Goal: Find contact information: Find contact information

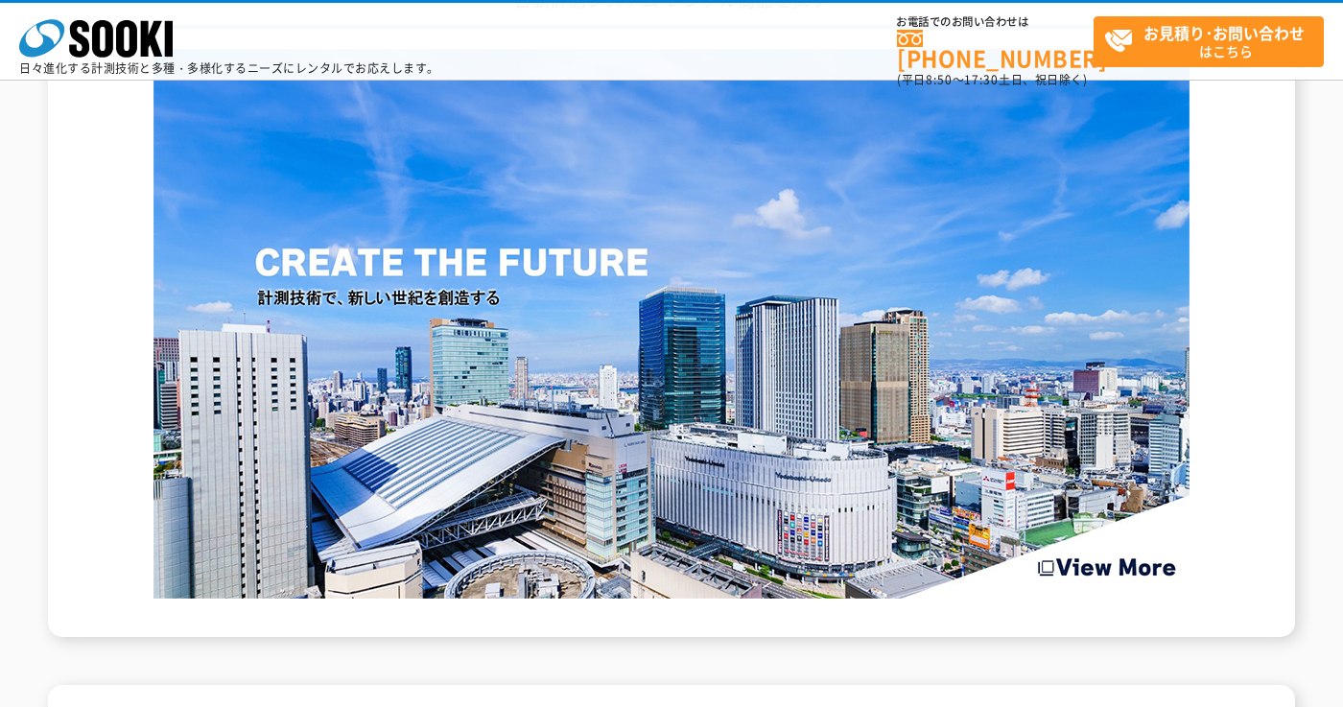
scroll to position [1973, 0]
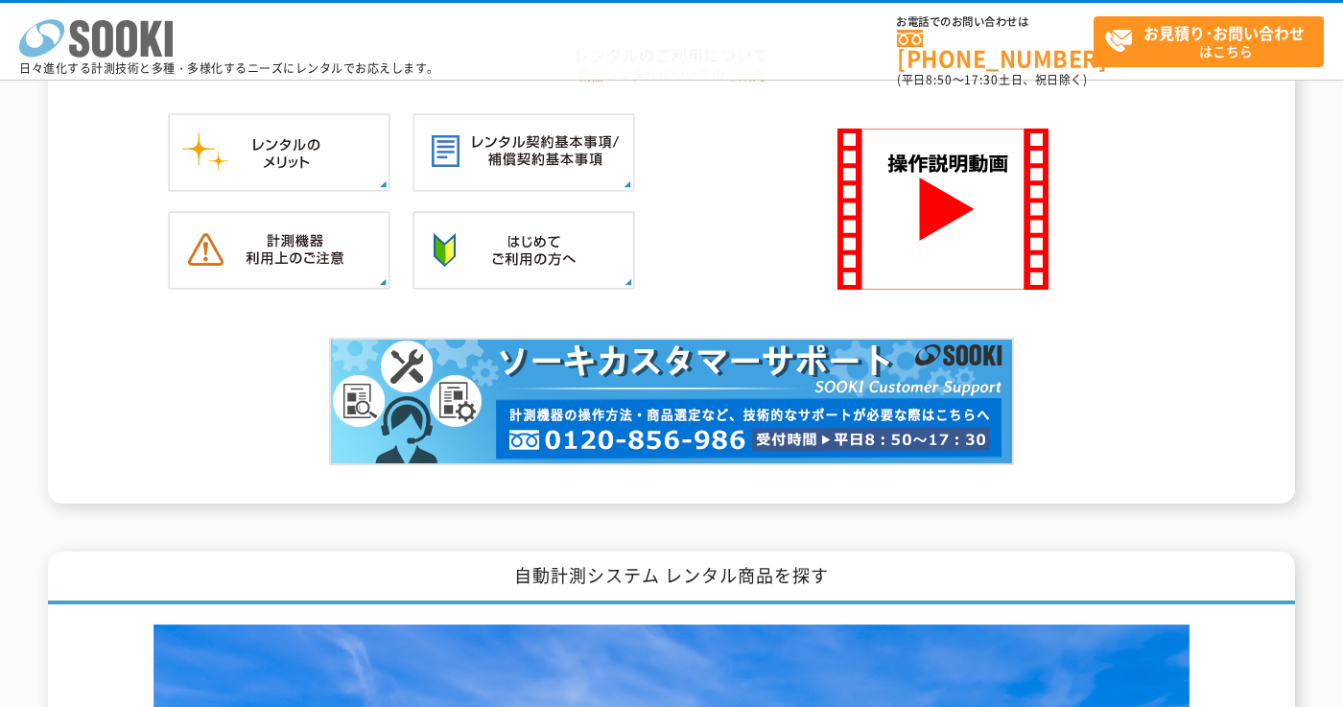
click at [101, 30] on icon "株式会社 ソーキ" at bounding box center [95, 38] width 153 height 38
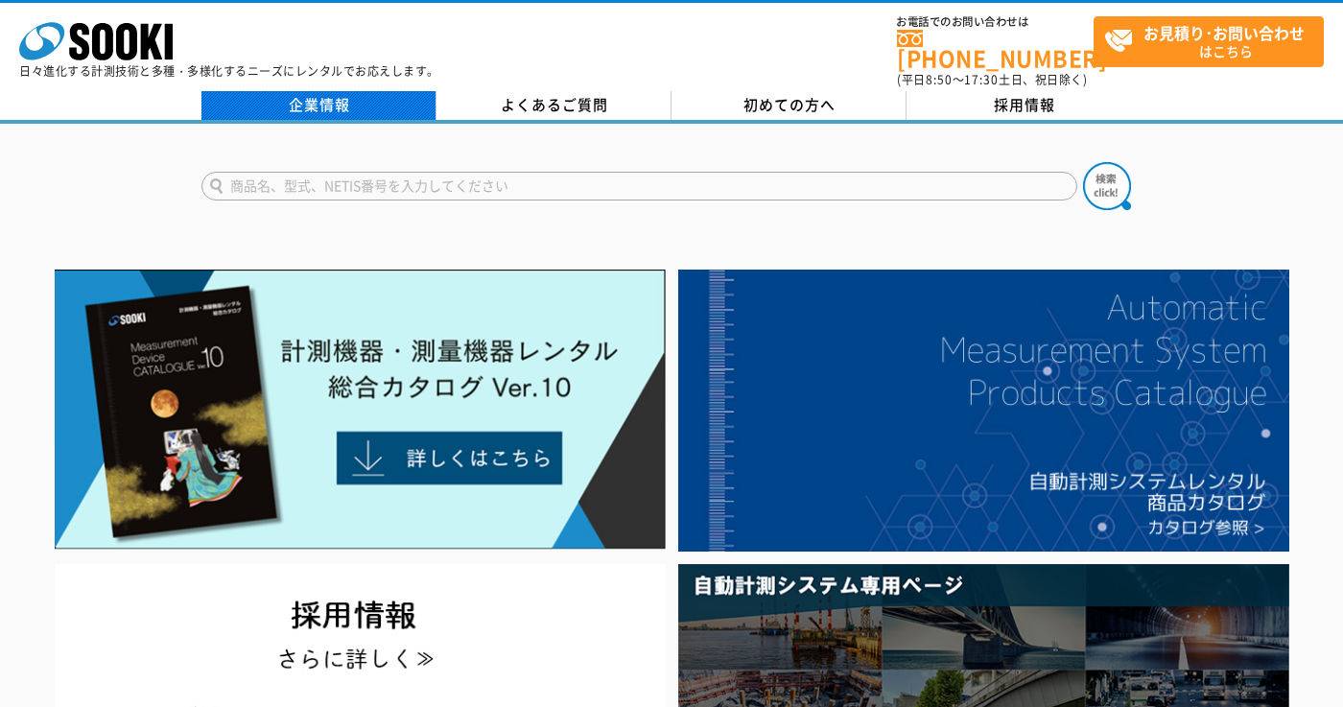
click at [314, 97] on link "企業情報" at bounding box center [318, 105] width 235 height 29
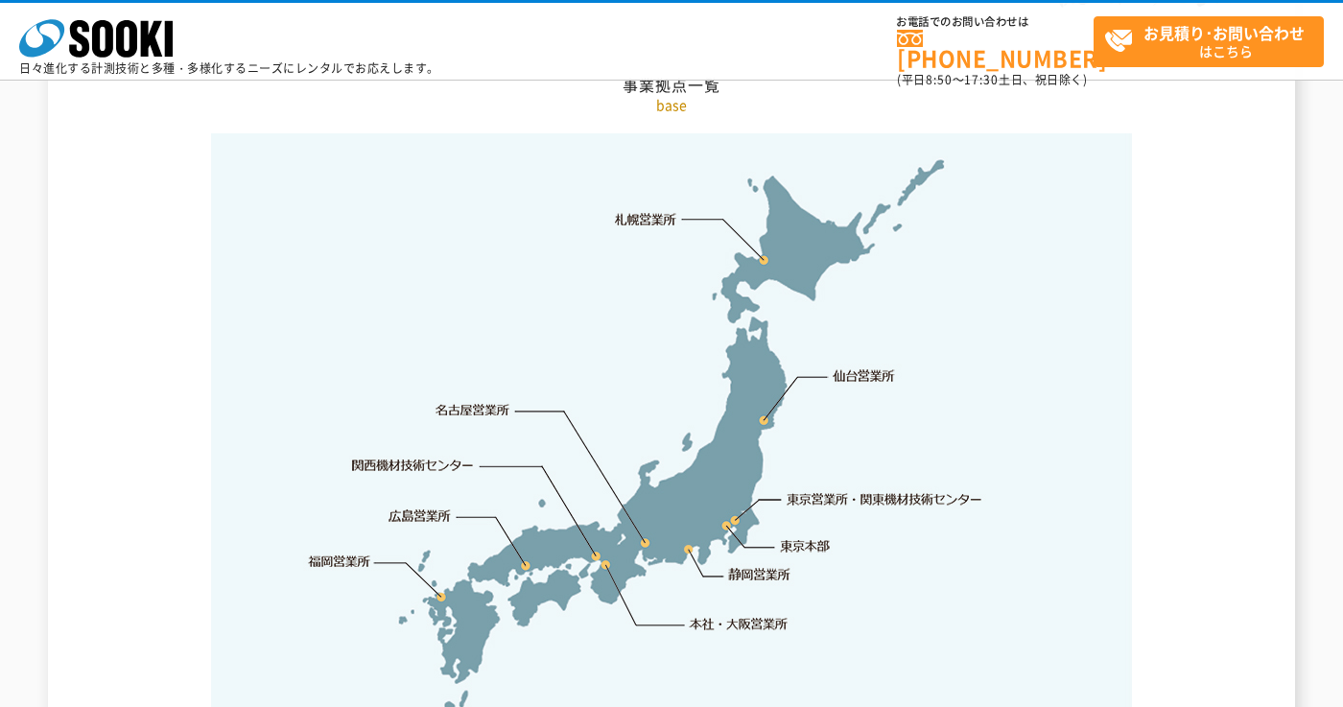
scroll to position [4029, 0]
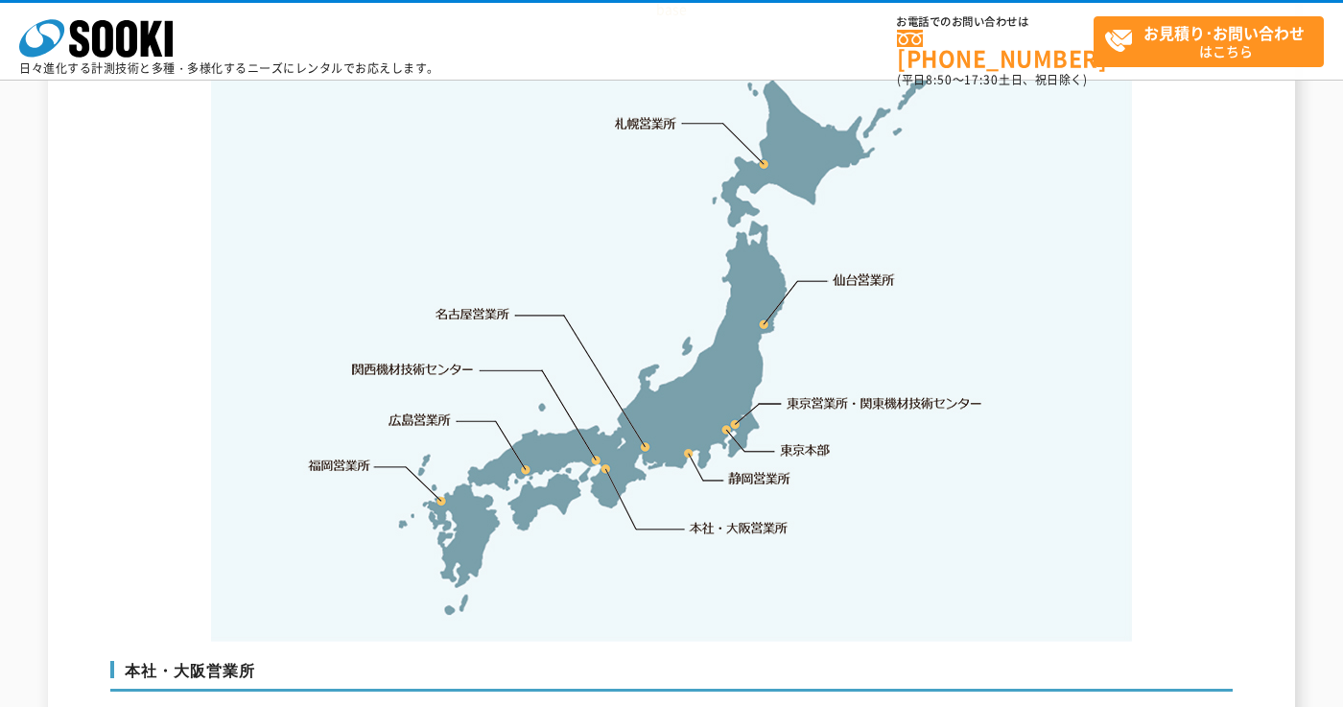
click at [858, 270] on link "仙台営業所" at bounding box center [864, 279] width 62 height 19
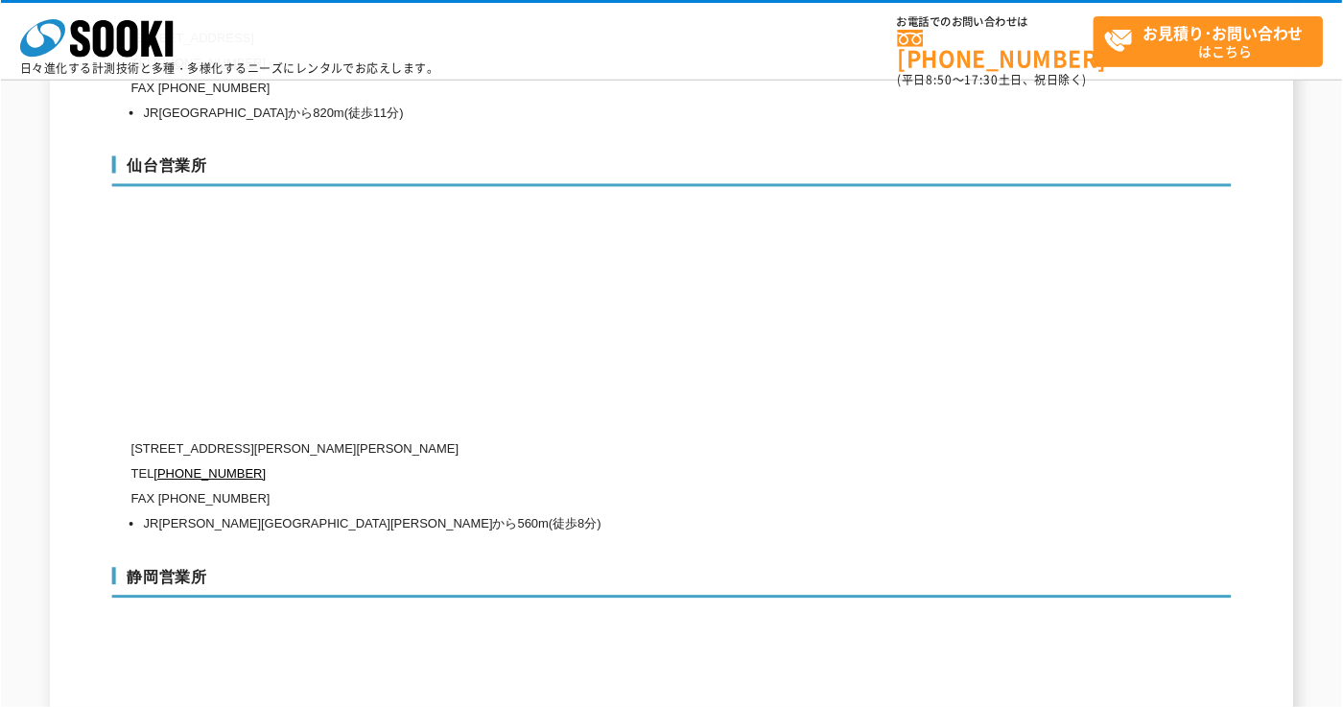
scroll to position [5921, 0]
